Goal: Information Seeking & Learning: Find contact information

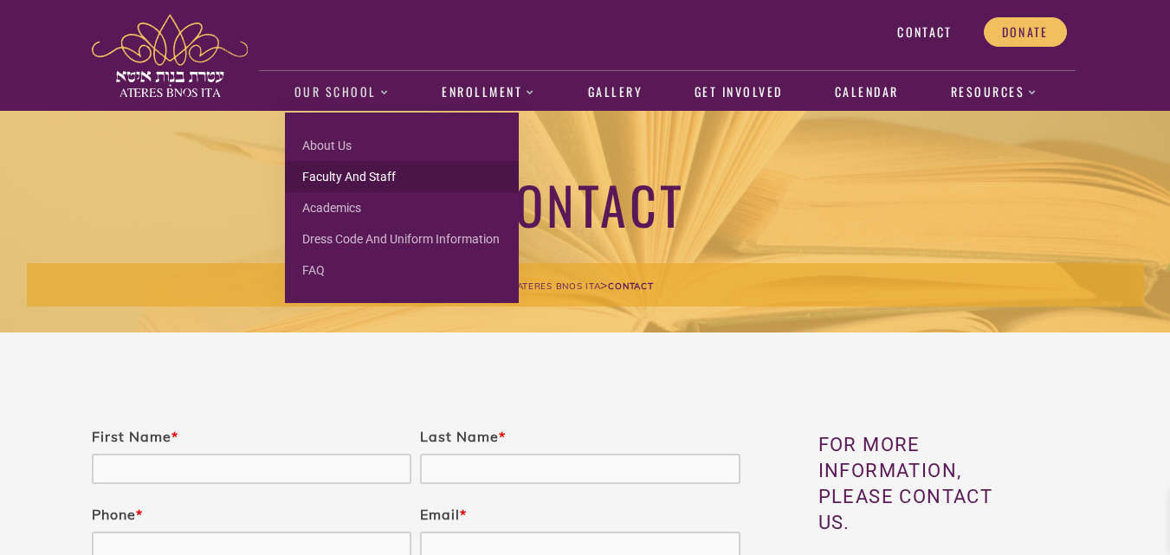
click at [337, 170] on link "Faculty and Staff" at bounding box center [402, 176] width 234 height 31
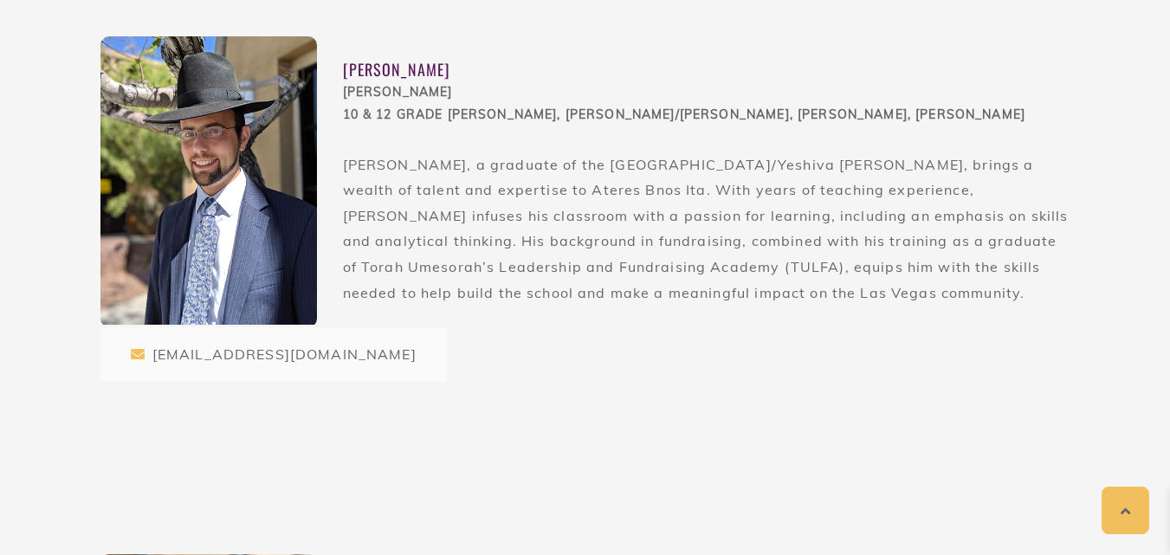
scroll to position [646, 0]
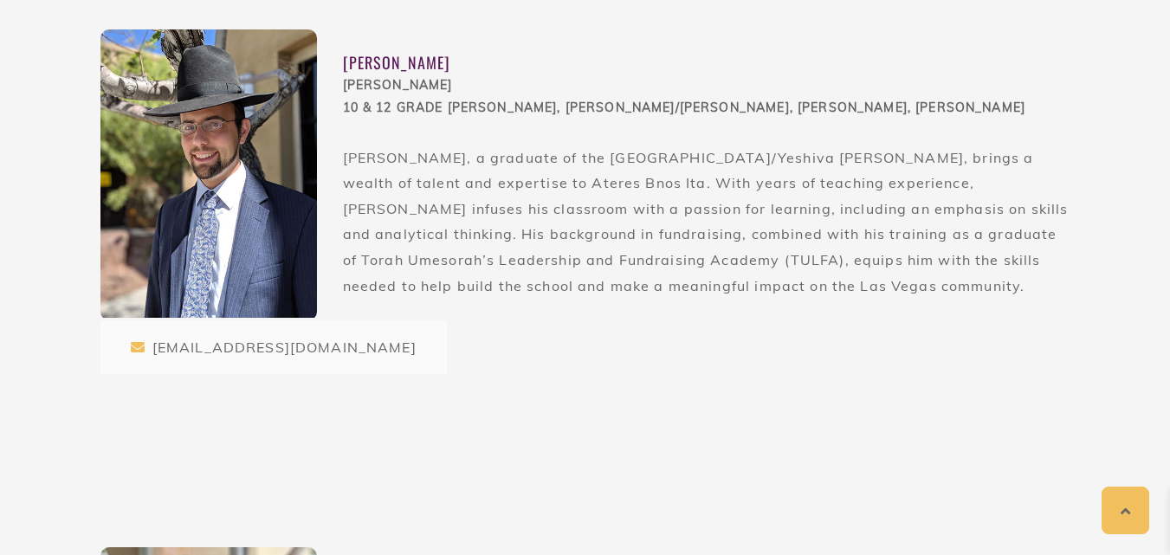
click at [360, 67] on div "Rabbi Chesky Schwartz" at bounding box center [707, 62] width 728 height 23
drag, startPoint x: 360, startPoint y: 67, endPoint x: 467, endPoint y: 65, distance: 106.6
click at [361, 67] on div "Rabbi Chesky Schwartz" at bounding box center [707, 62] width 728 height 23
click at [467, 65] on div "Rabbi Chesky Schwartz" at bounding box center [707, 62] width 728 height 23
copy div "Rabbi Chesky Schwartz"
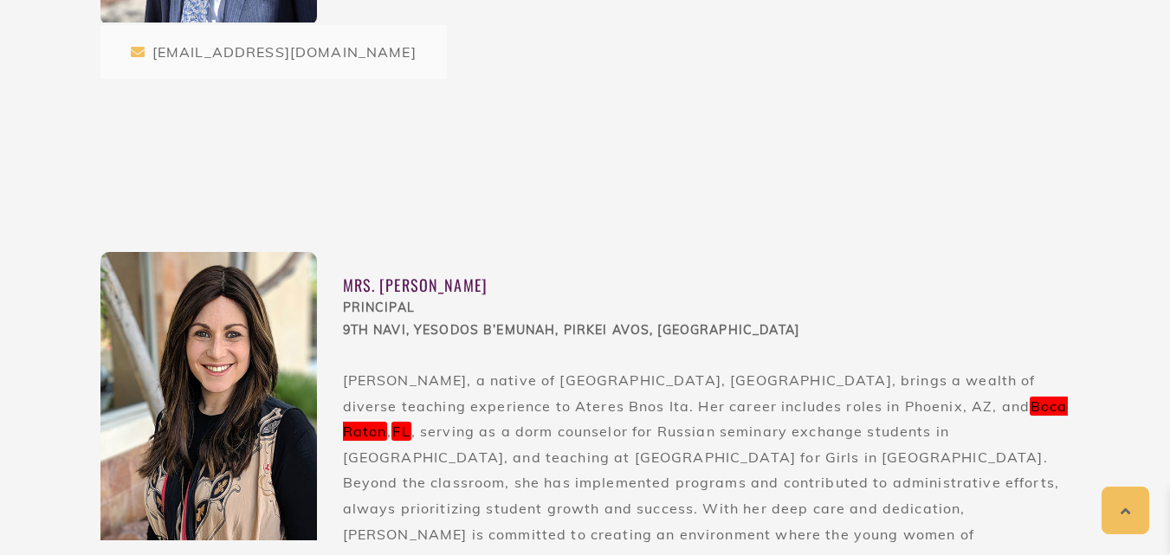
scroll to position [952, 0]
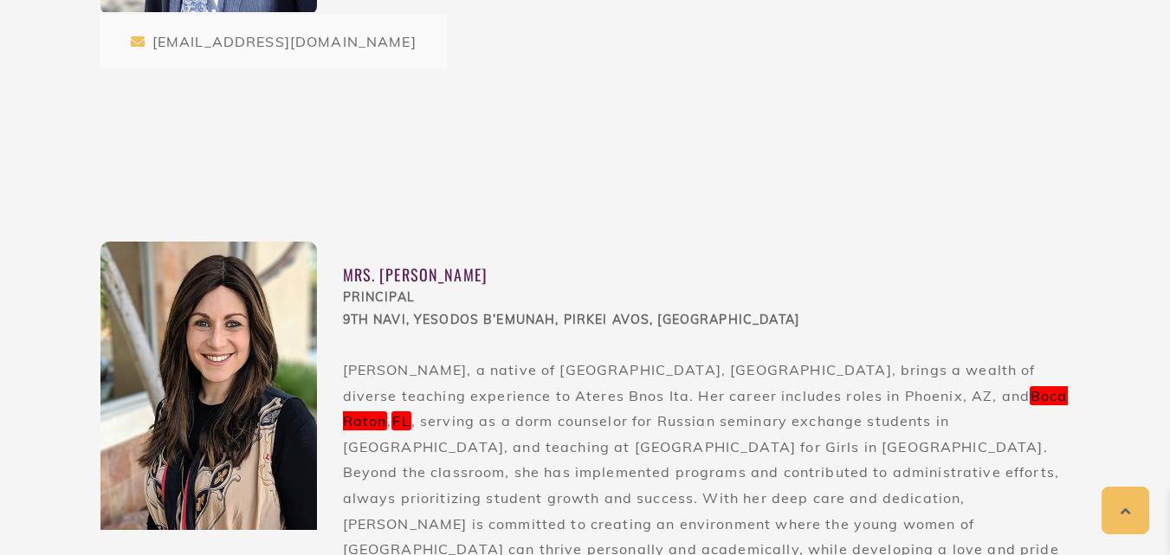
click at [392, 271] on div "Mrs. Sarah Schwartz" at bounding box center [707, 274] width 728 height 23
drag, startPoint x: 392, startPoint y: 271, endPoint x: 411, endPoint y: 275, distance: 20.2
click at [401, 274] on div "Mrs. Sarah Schwartz" at bounding box center [707, 274] width 728 height 23
click at [447, 275] on div "Mrs. Sarah Schwartz" at bounding box center [707, 274] width 728 height 23
copy div "Sarah Schwartz"
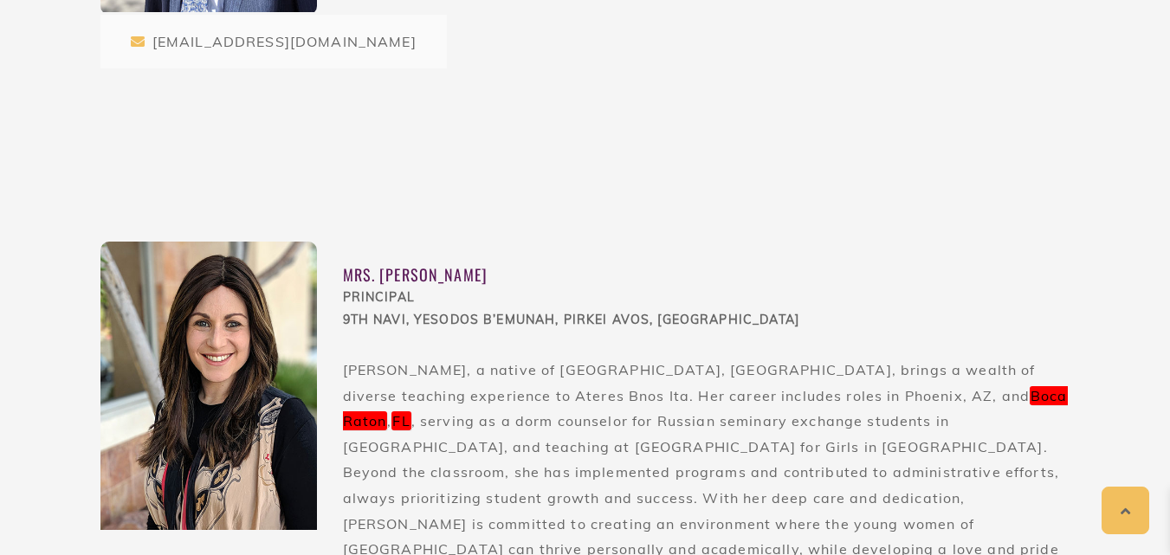
click at [387, 291] on div "PRINCIPAL 9th Navi, Yesodos B’Emunah, Pirkei Avos, Penimi" at bounding box center [707, 309] width 728 height 45
copy div "PRINCIPAL"
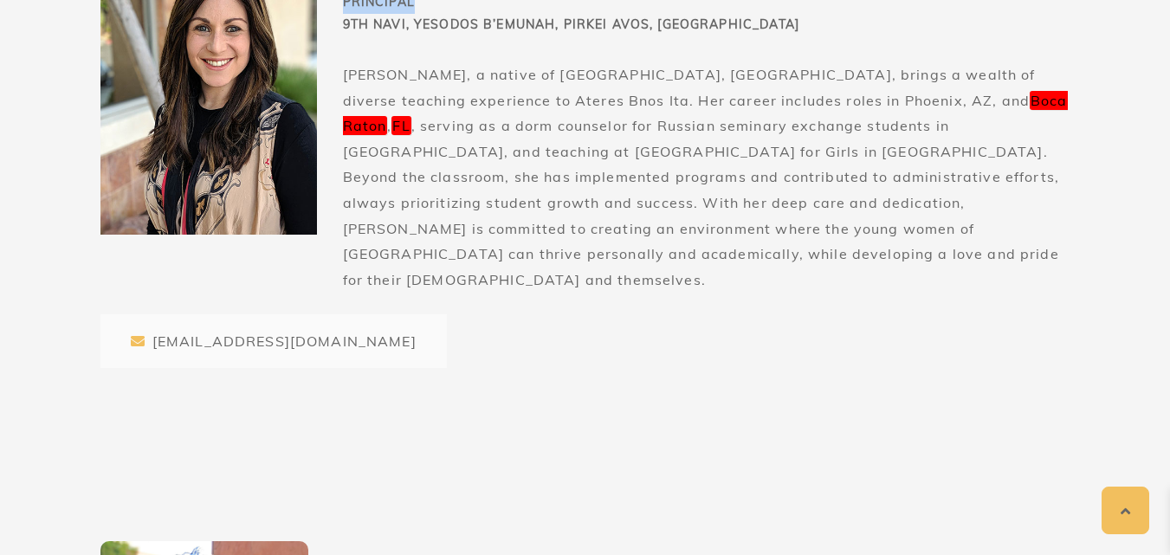
scroll to position [1257, 0]
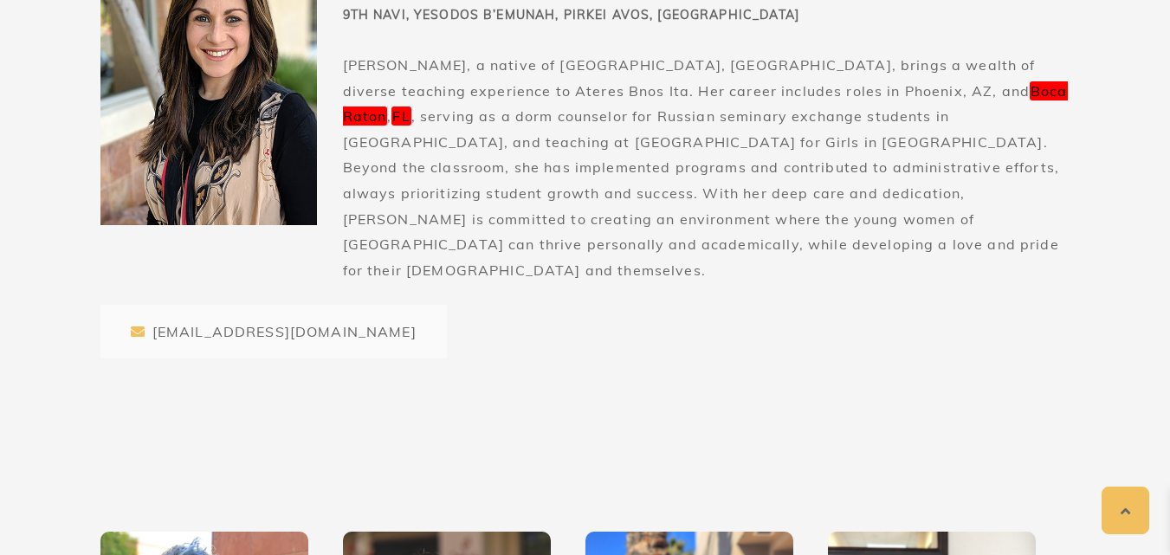
drag, startPoint x: 233, startPoint y: 307, endPoint x: 209, endPoint y: 303, distance: 24.5
click at [209, 305] on div "[EMAIL_ADDRESS][DOMAIN_NAME]" at bounding box center [273, 332] width 346 height 54
drag, startPoint x: 209, startPoint y: 303, endPoint x: 320, endPoint y: 307, distance: 111.8
click at [215, 305] on div "[EMAIL_ADDRESS][DOMAIN_NAME]" at bounding box center [273, 332] width 346 height 54
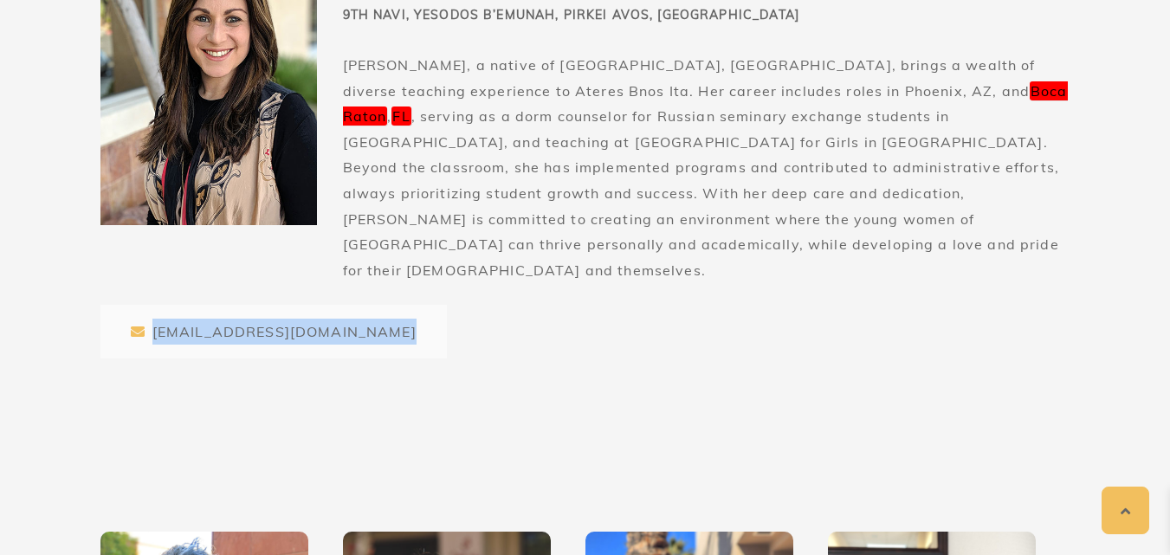
click at [329, 310] on div "[EMAIL_ADDRESS][DOMAIN_NAME]" at bounding box center [273, 332] width 346 height 54
copy div "[EMAIL_ADDRESS][DOMAIN_NAME]"
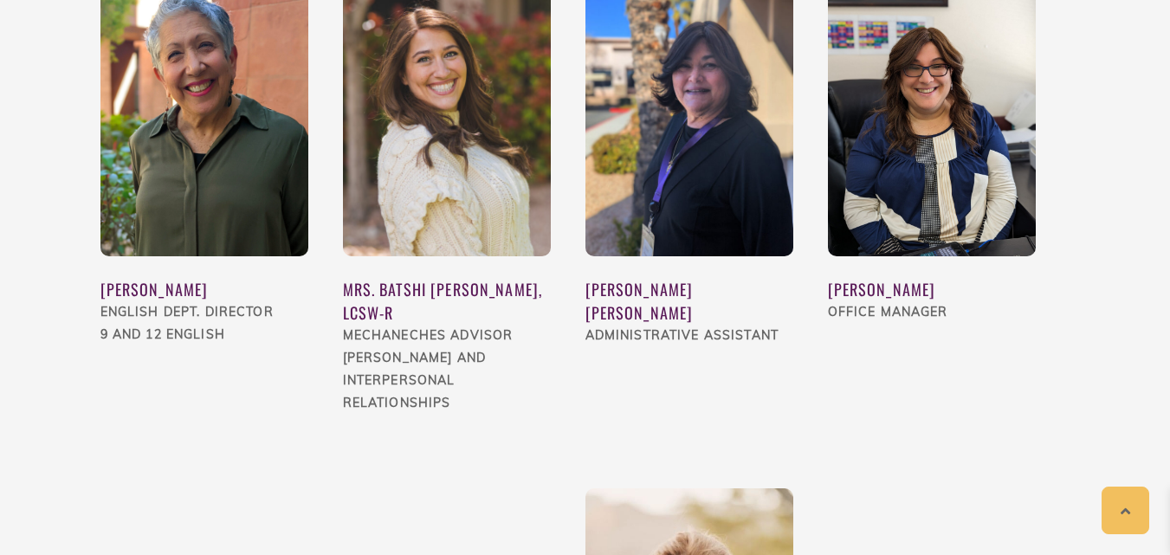
scroll to position [1806, 0]
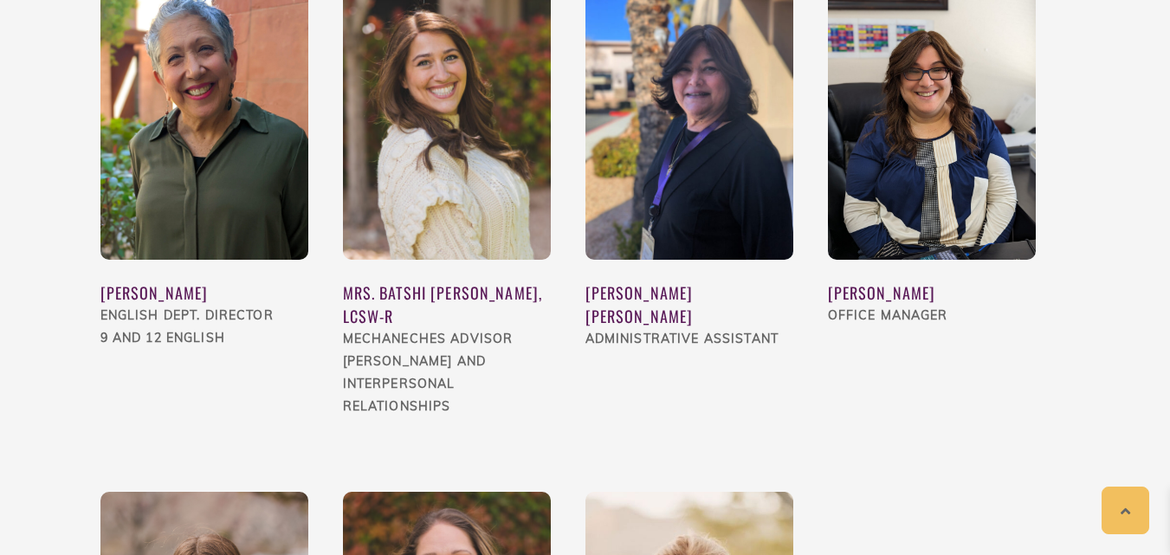
click at [881, 282] on div "Mrs. Aviva Meyer" at bounding box center [932, 293] width 208 height 23
